Goal: Transaction & Acquisition: Purchase product/service

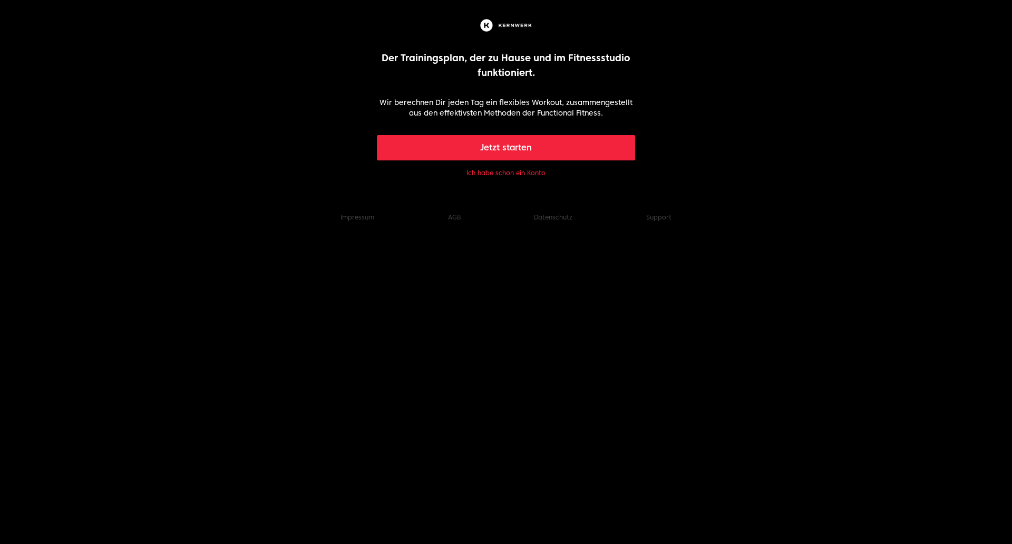
click at [484, 176] on button "Ich habe schon ein Konto" at bounding box center [506, 173] width 79 height 8
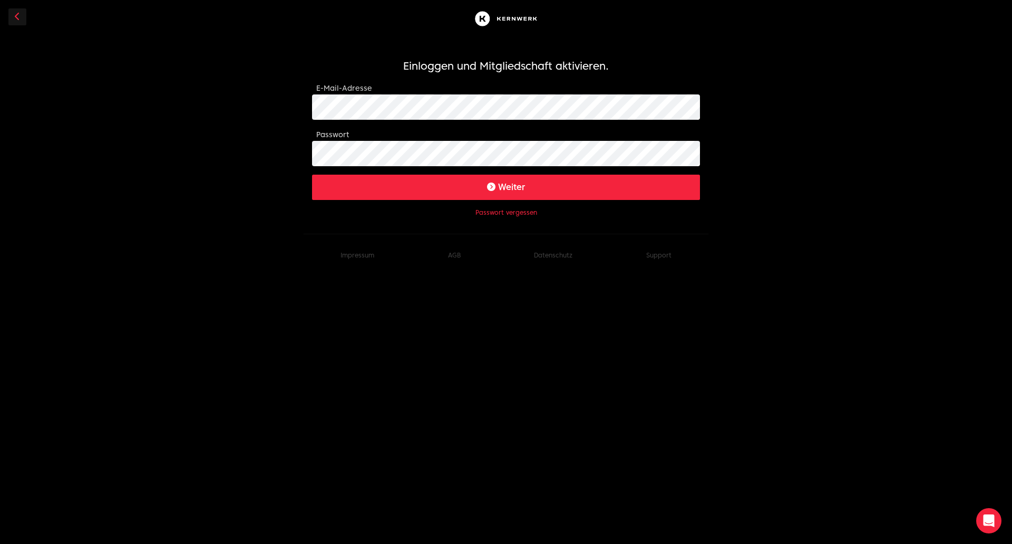
click at [370, 90] on div "E-Mail-Adresse" at bounding box center [506, 101] width 388 height 38
click at [437, 187] on button "Weiter" at bounding box center [506, 187] width 388 height 25
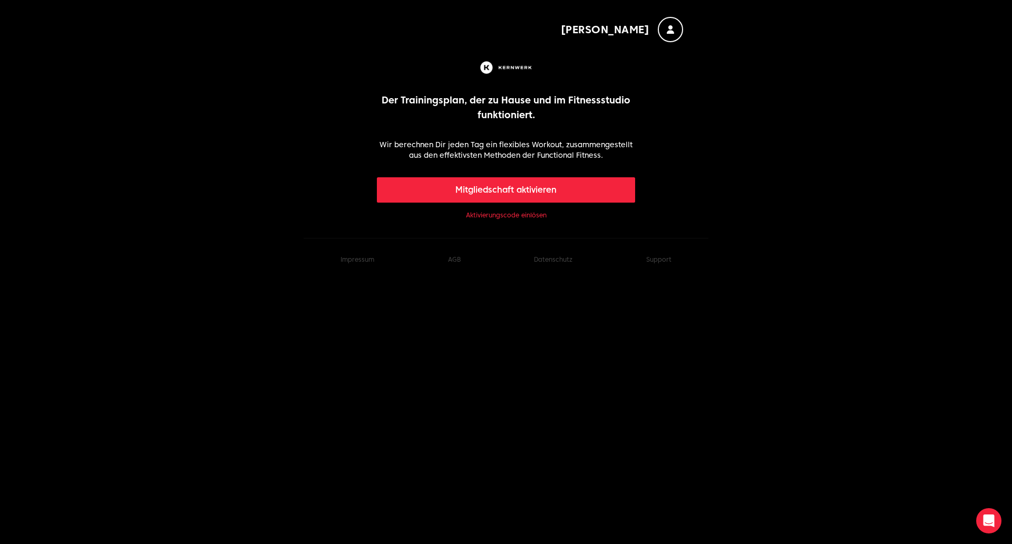
click at [517, 191] on button "Mitgliedschaft aktivieren" at bounding box center [506, 189] width 259 height 25
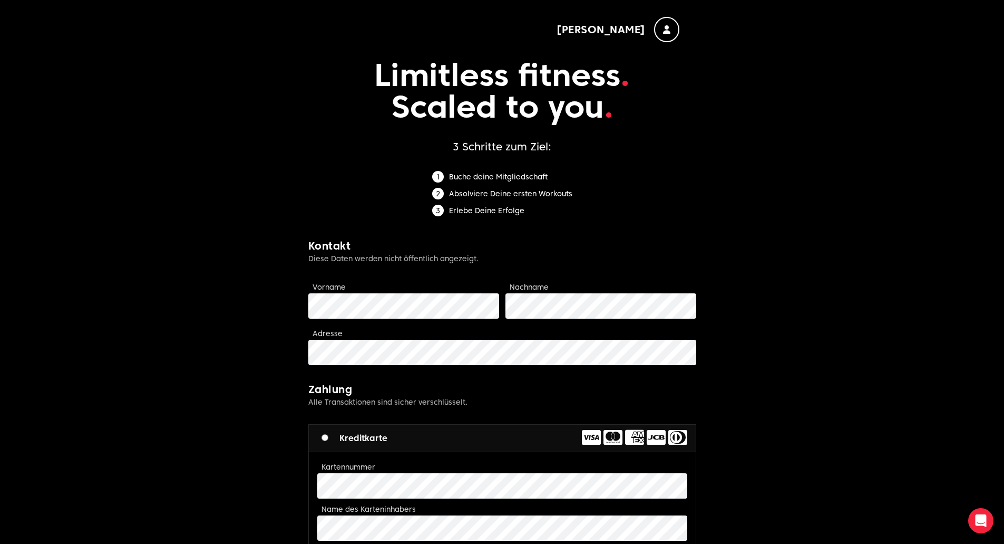
scroll to position [264, 0]
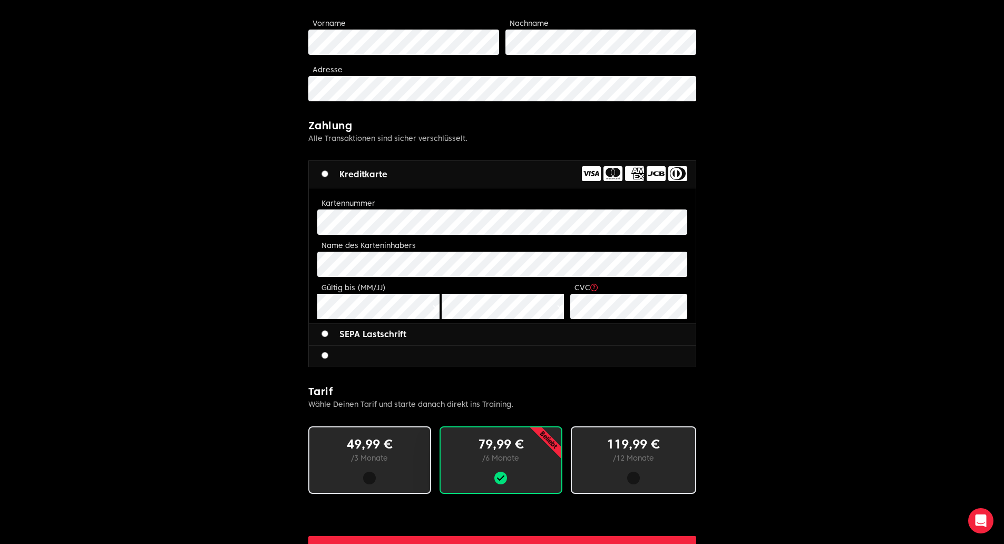
click at [364, 340] on label "SEPA Lastschrift" at bounding box center [364, 334] width 85 height 13
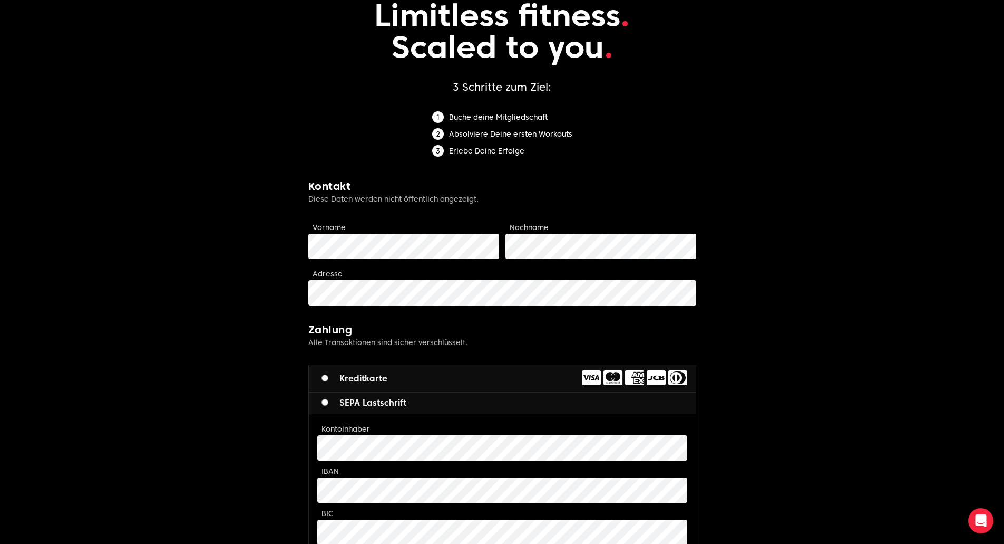
scroll to position [53, 0]
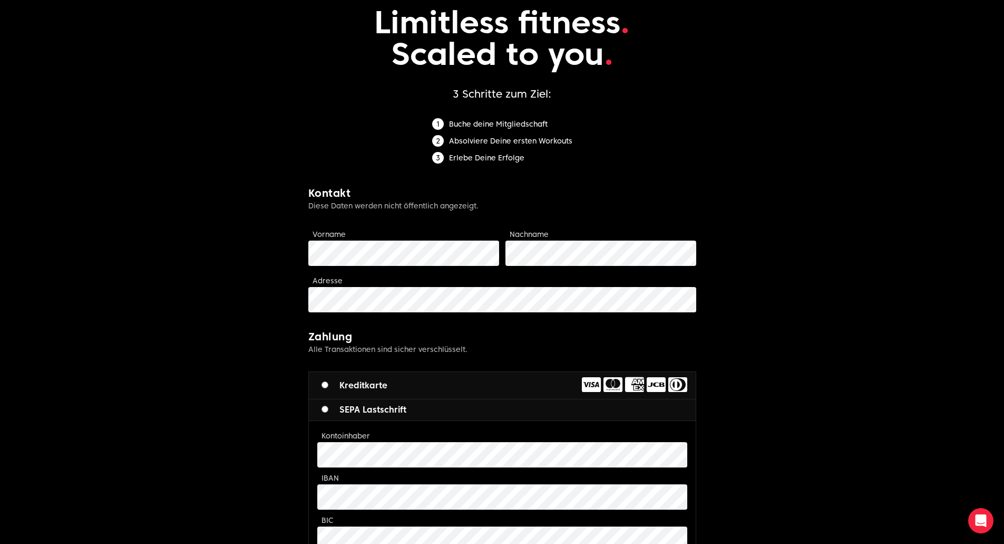
click at [369, 229] on div "Vorname" at bounding box center [403, 247] width 191 height 38
click at [366, 237] on div "Vorname" at bounding box center [403, 247] width 191 height 38
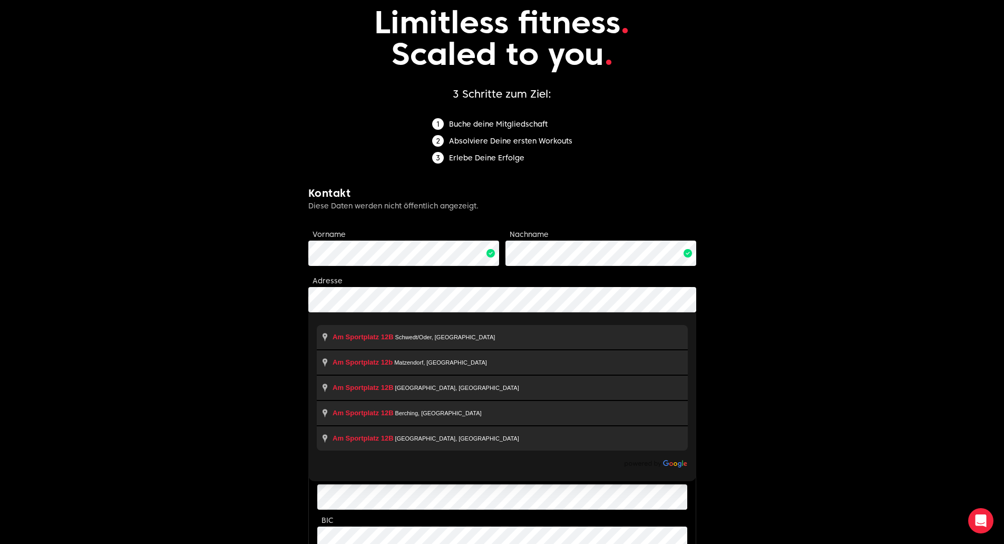
click at [265, 298] on body "Martin Limitless fitness . Scaled to you . 3 Schritte zum Ziel: Buche deine Mit…" at bounding box center [502, 510] width 1004 height 1127
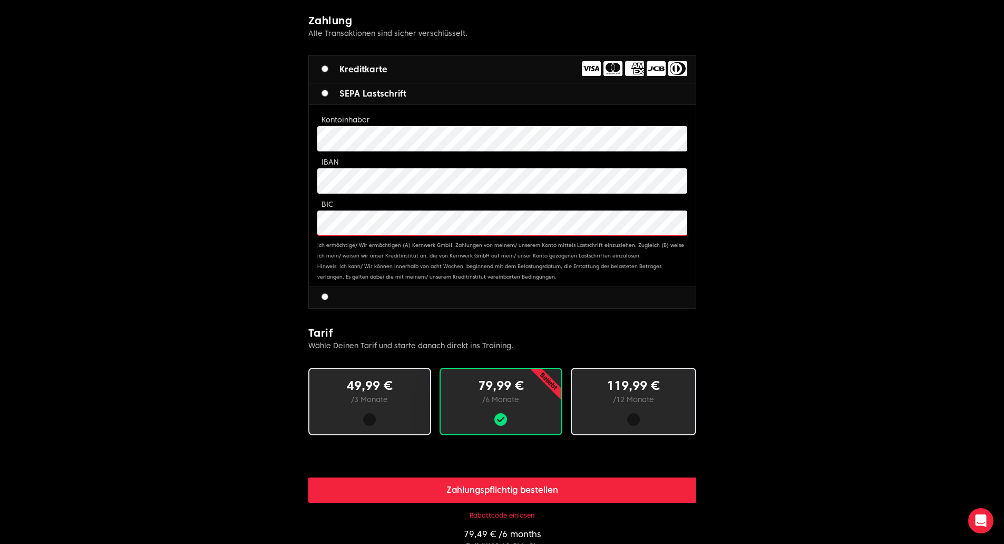
scroll to position [369, 0]
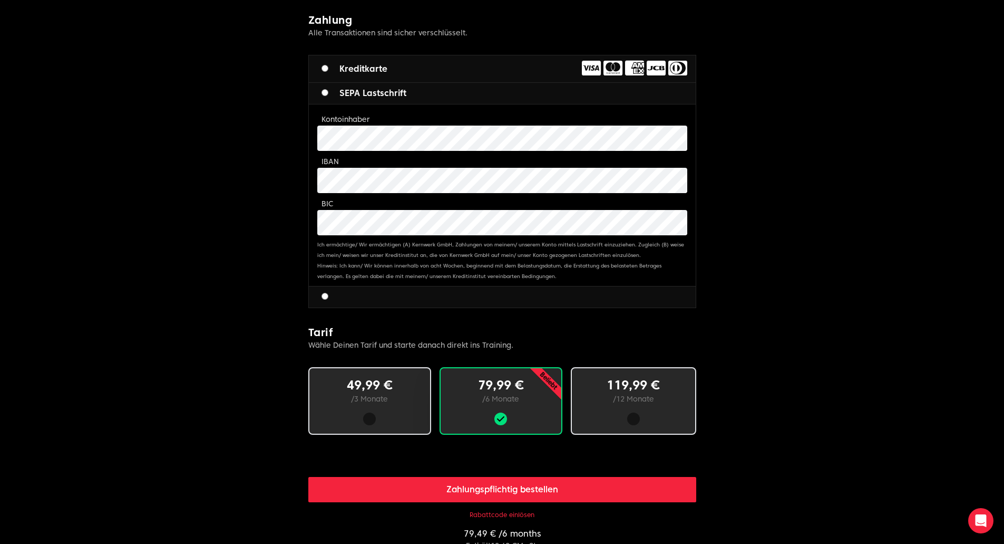
click at [707, 390] on body "Martin Limitless fitness . Scaled to you . 3 Schritte zum Ziel: Buche deine Mit…" at bounding box center [502, 194] width 1004 height 1127
click at [666, 393] on p "/ 12 Monate" at bounding box center [634, 398] width 90 height 11
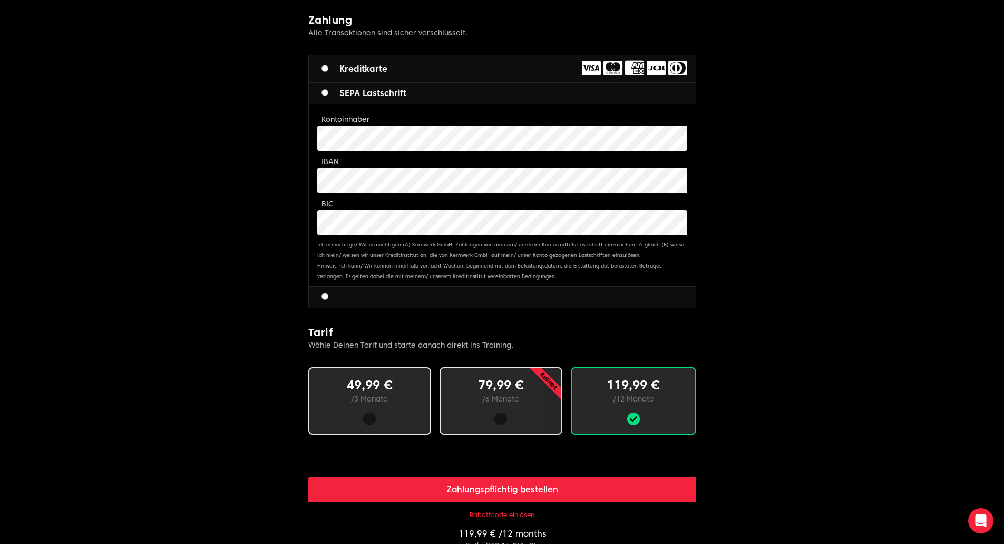
scroll to position [527, 0]
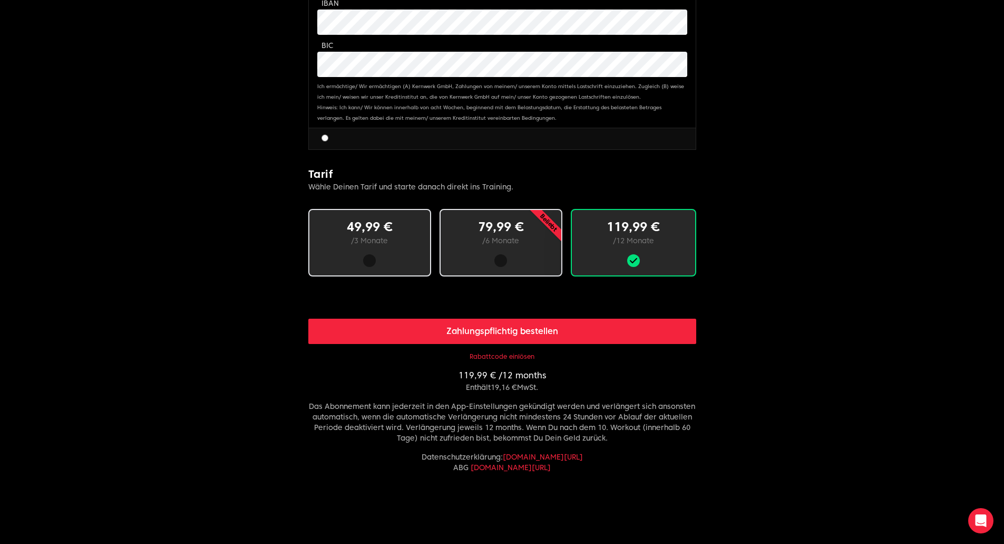
click at [490, 240] on p "/ 6 Monate" at bounding box center [501, 240] width 87 height 11
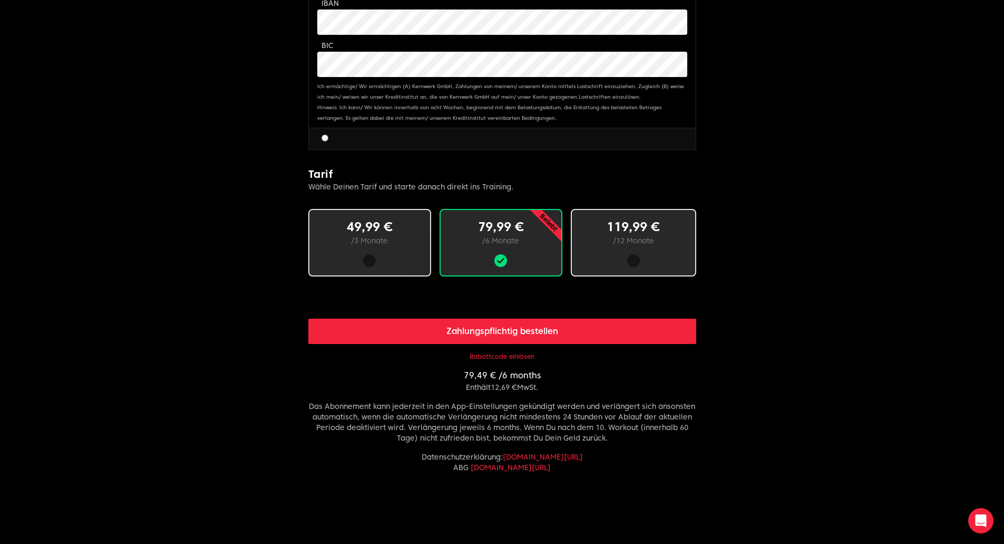
click at [604, 248] on div "119,99 € / 12 Monate" at bounding box center [633, 242] width 125 height 67
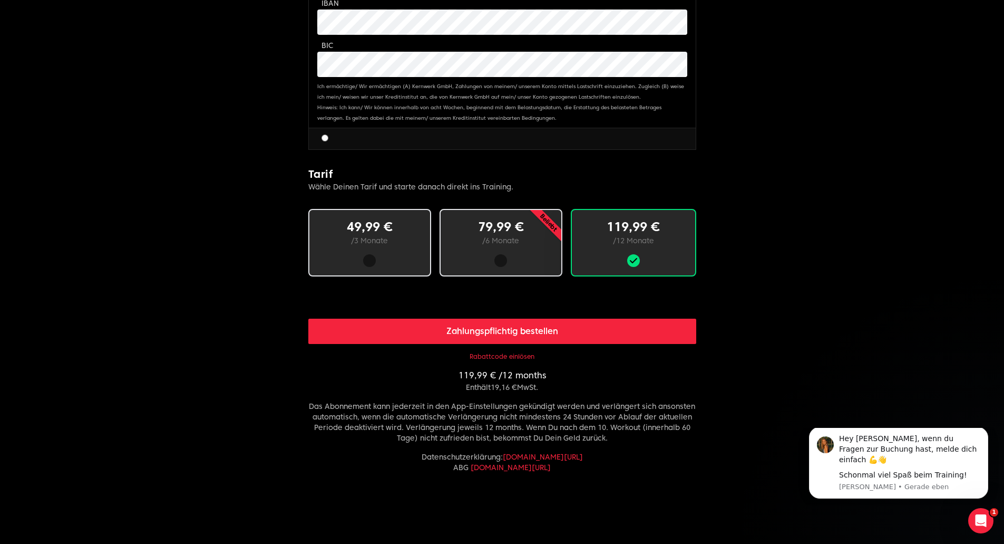
scroll to position [0, 0]
click at [186, 356] on body "Martin Limitless fitness . Scaled to you . 3 Schritte zum Ziel: Buche deine Mit…" at bounding box center [502, 36] width 1004 height 1127
click at [509, 333] on button "Zahlungspflichtig bestellen" at bounding box center [502, 330] width 388 height 25
click at [197, 21] on body "Martin Limitless fitness . Scaled to you . 3 Schritte zum Ziel: Buche deine Mit…" at bounding box center [502, 36] width 1004 height 1127
click at [527, 327] on button "Zahlungspflichtig bestellen" at bounding box center [502, 330] width 388 height 25
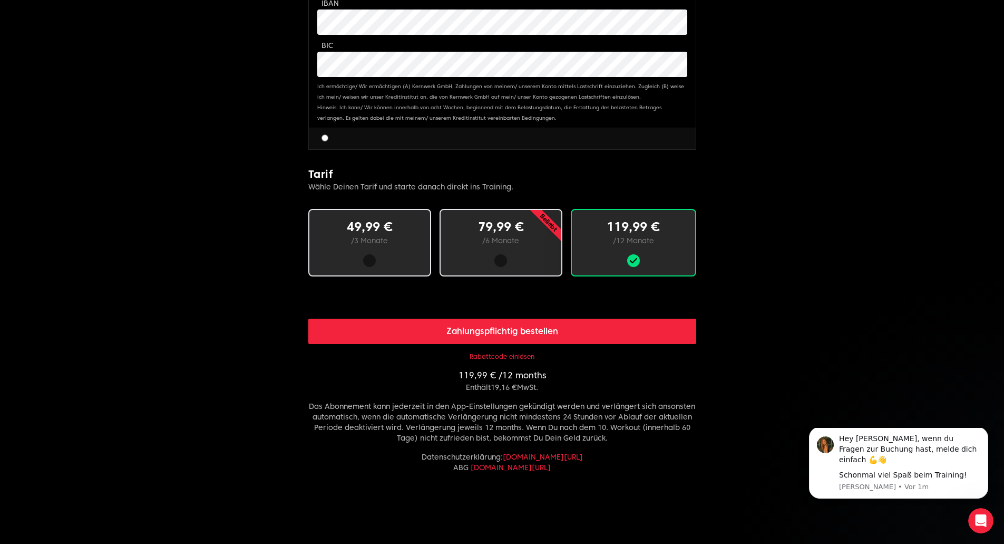
click at [465, 334] on button "Zahlungspflichtig bestellen" at bounding box center [502, 330] width 388 height 25
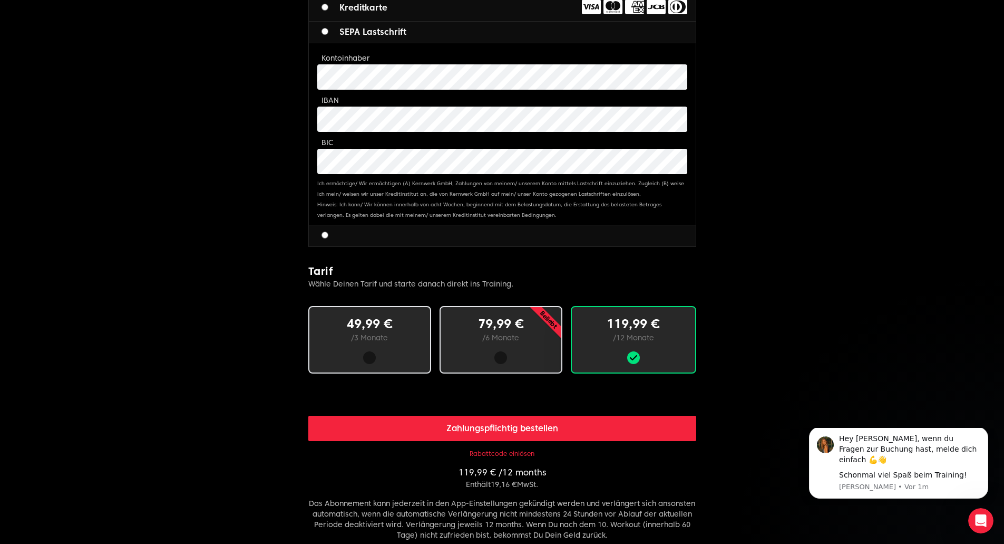
scroll to position [550, 0]
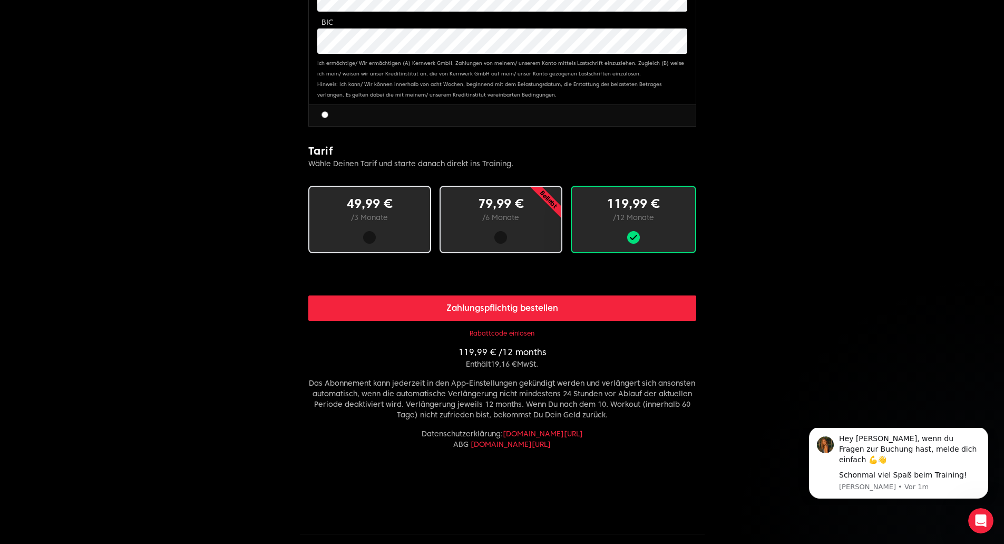
click at [545, 309] on button "Zahlungspflichtig bestellen" at bounding box center [502, 307] width 388 height 25
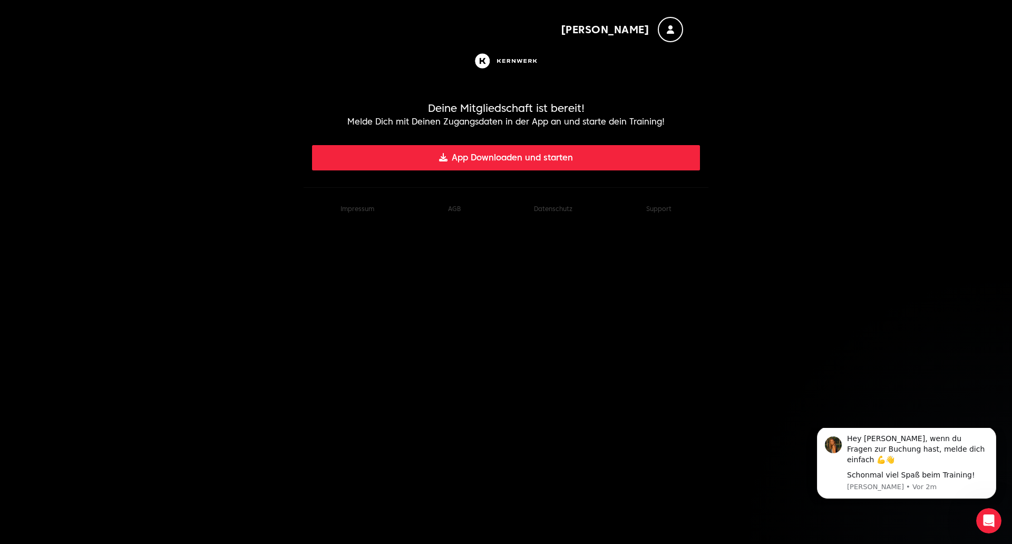
click at [500, 161] on button "App Downloaden und starten" at bounding box center [506, 157] width 388 height 25
